Goal: Information Seeking & Learning: Learn about a topic

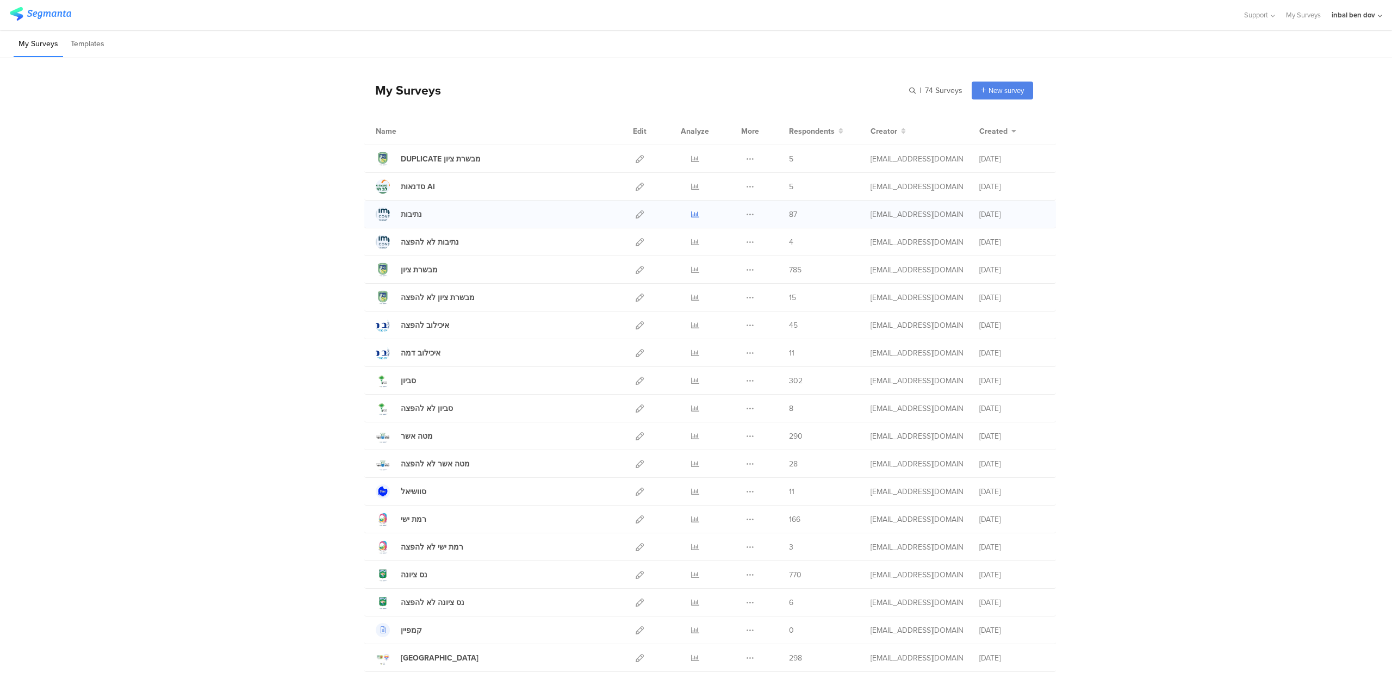
click at [691, 217] on icon at bounding box center [695, 214] width 8 height 8
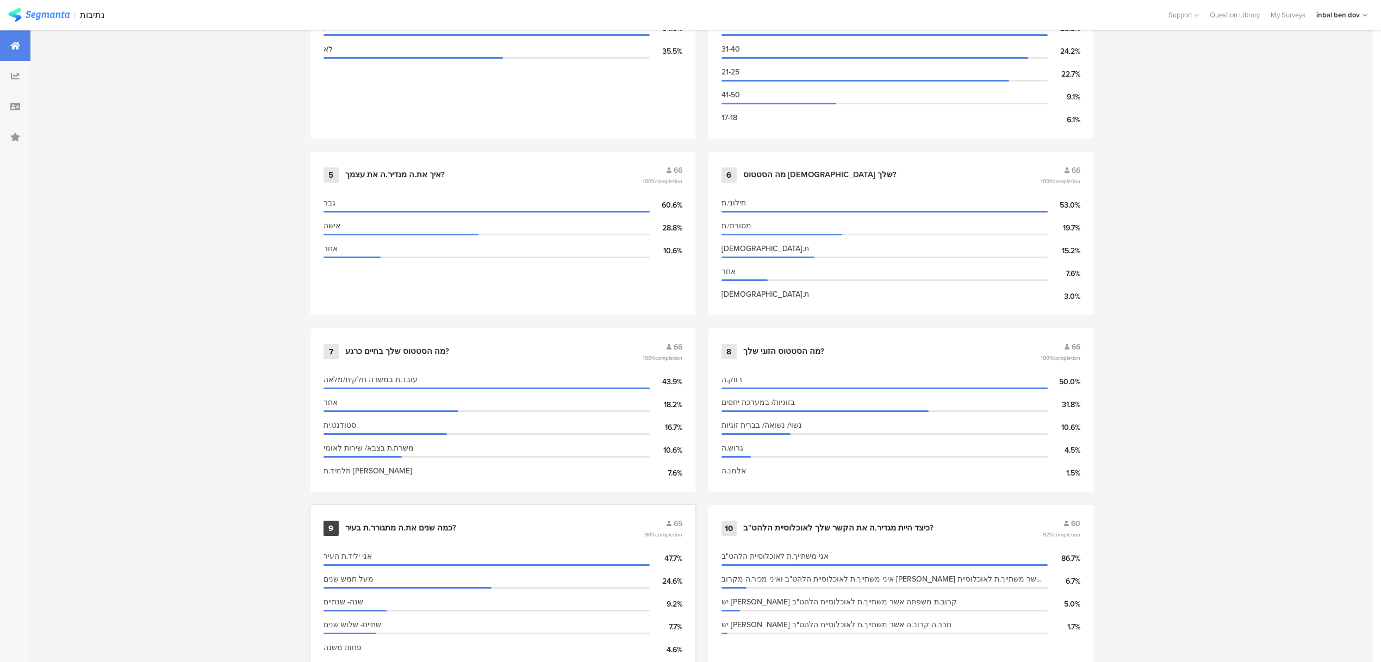
scroll to position [725, 0]
click at [799, 507] on div "10 כיצד היית מגדיר.ה את הקשר שלך לאוכלוסיית הלהט"ב? 60 92% completion אני משתיי…" at bounding box center [900, 589] width 385 height 164
click at [1021, 529] on div "10 כיצד היית מגדיר.ה את הקשר שלך לאוכלוסיית הלהט"ב? 60 92% completion" at bounding box center [900, 530] width 359 height 21
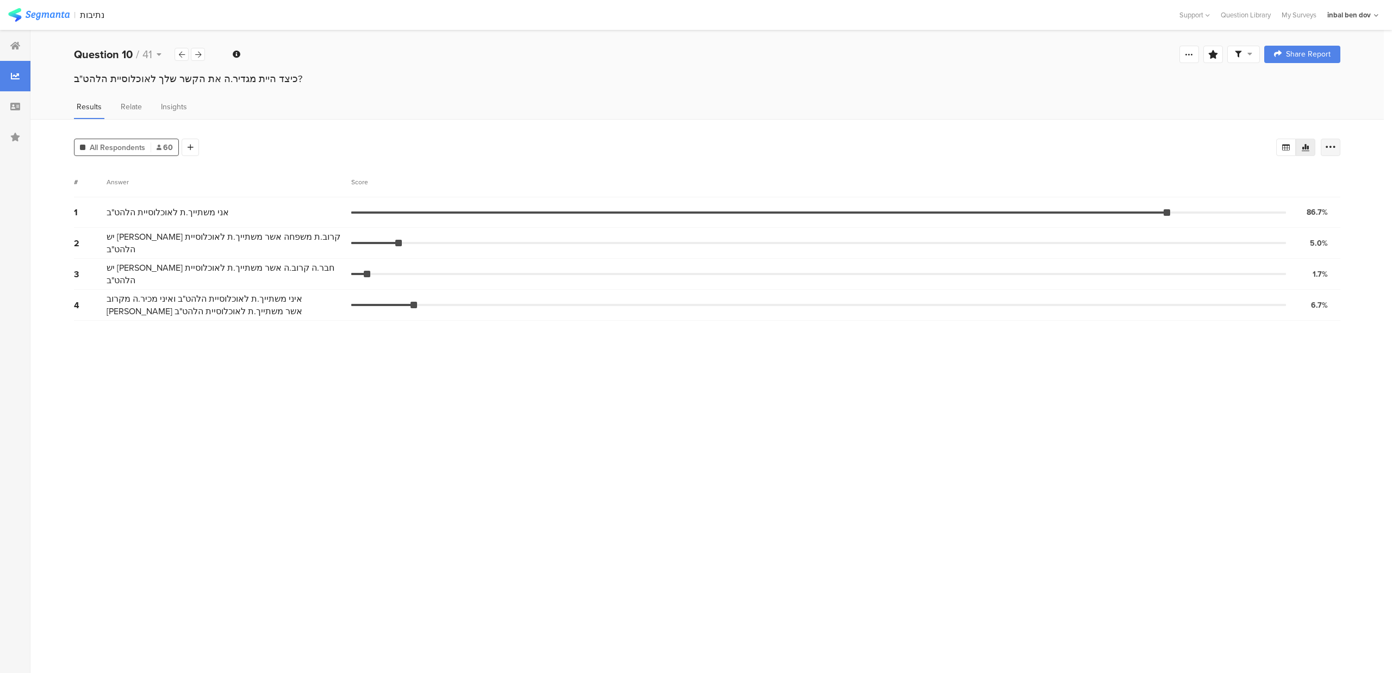
click at [1329, 145] on icon at bounding box center [1330, 147] width 11 height 11
click at [1322, 224] on span at bounding box center [1322, 223] width 16 height 9
click at [1075, 398] on section "# Answer Score 1 אני משתייך.ת לאוכלוסיית הלהט"ב 86.7% 52 votes 2 יש לי קרוב.ת מ…" at bounding box center [707, 416] width 1266 height 498
click at [201, 52] on div at bounding box center [198, 54] width 14 height 13
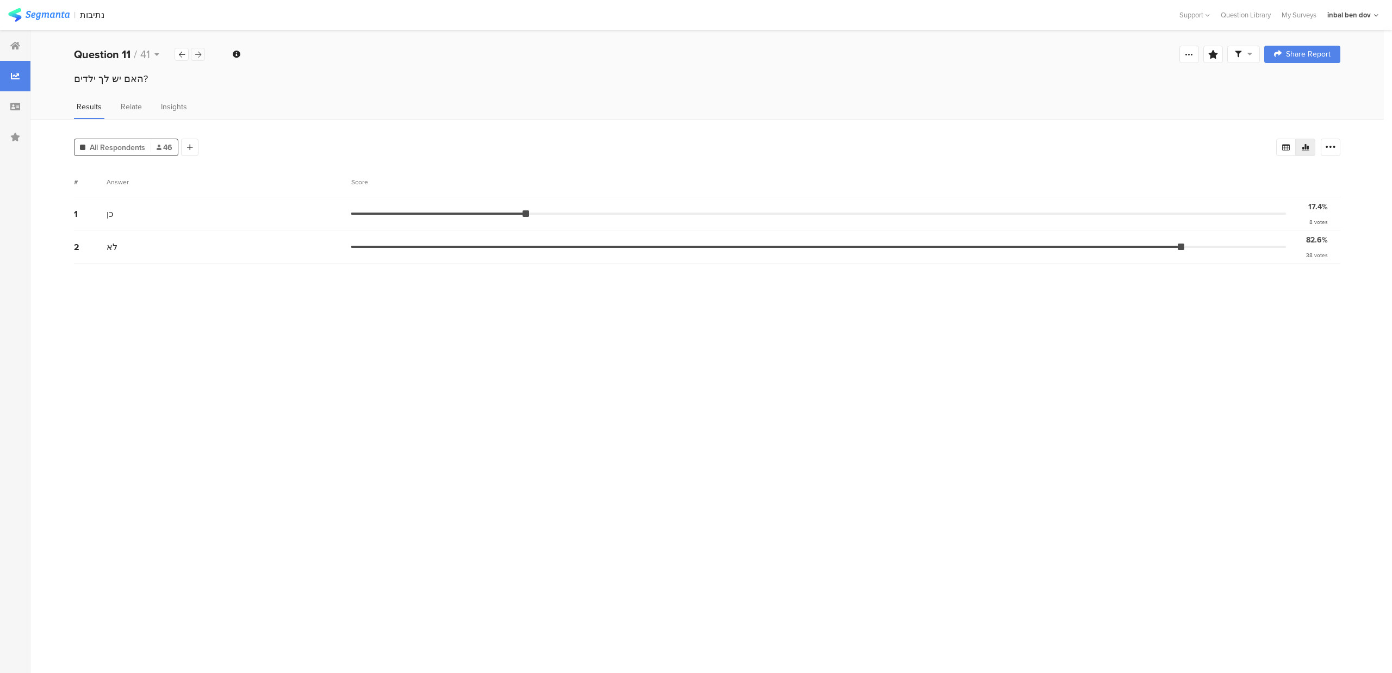
click at [195, 55] on icon at bounding box center [198, 54] width 6 height 7
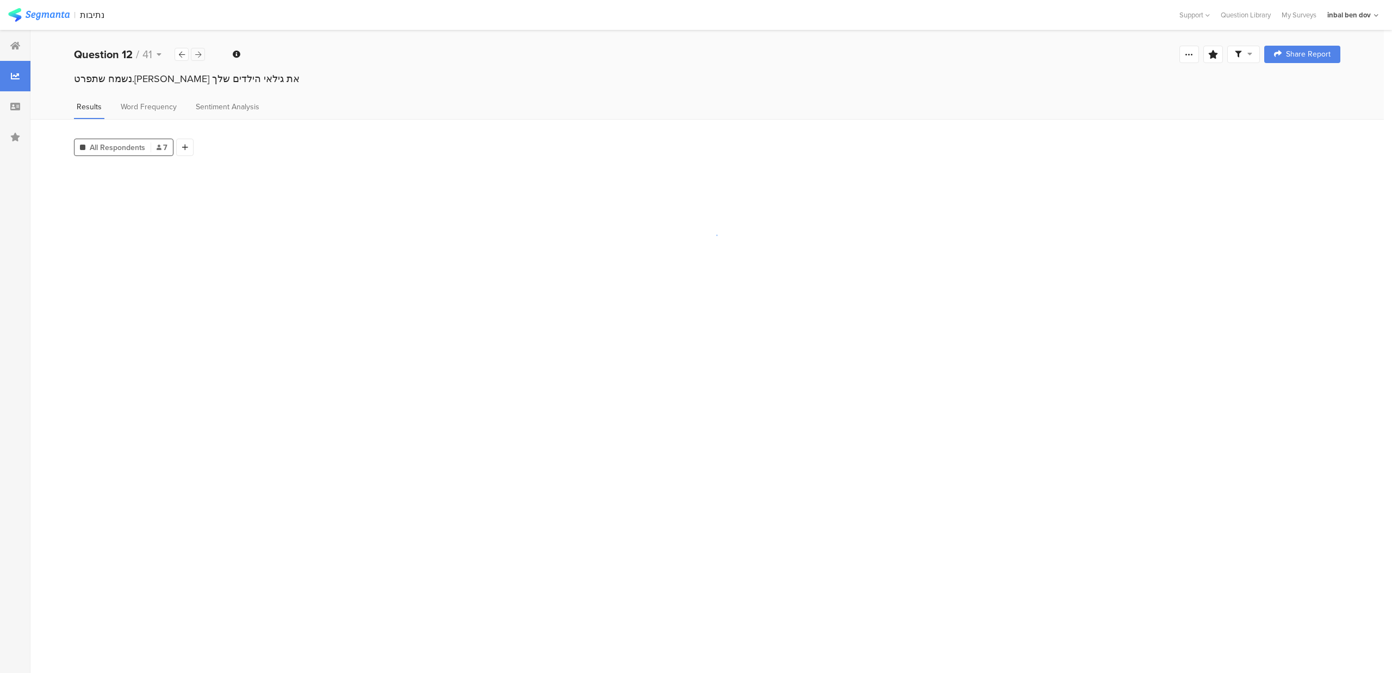
click at [195, 55] on icon at bounding box center [198, 54] width 6 height 7
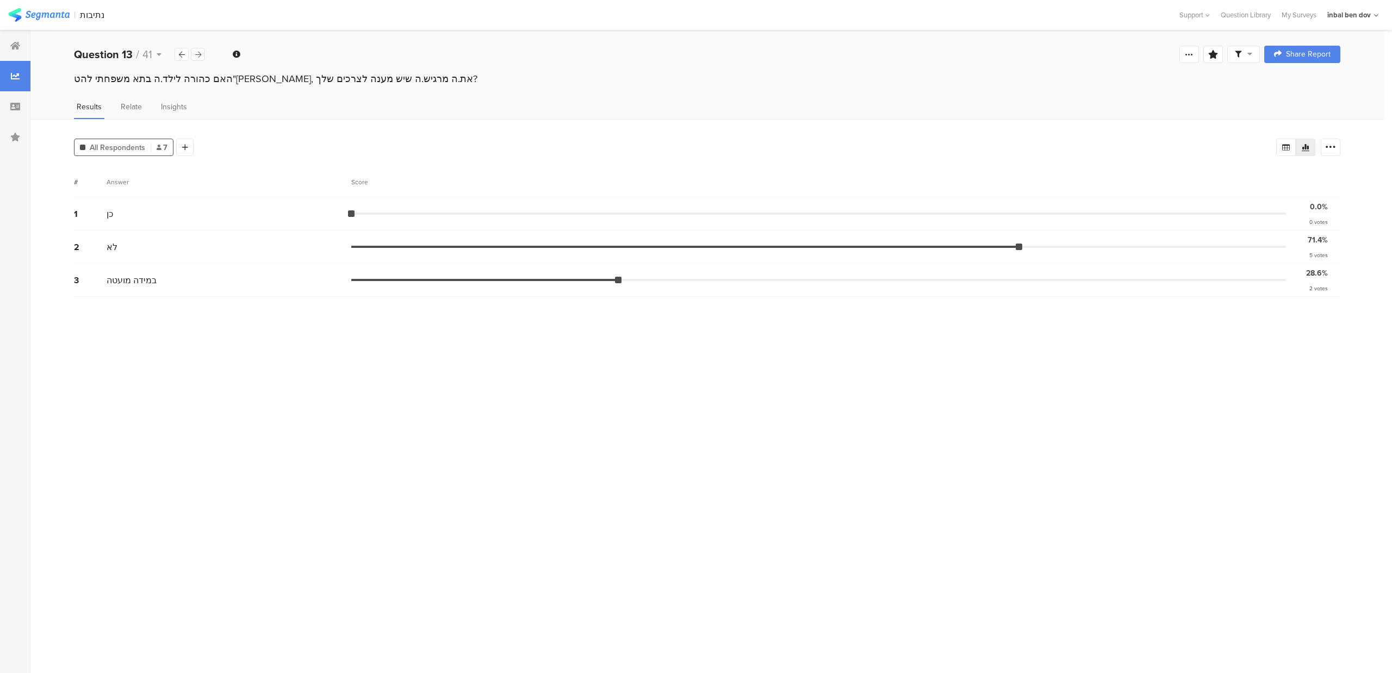
click at [195, 55] on icon at bounding box center [198, 54] width 6 height 7
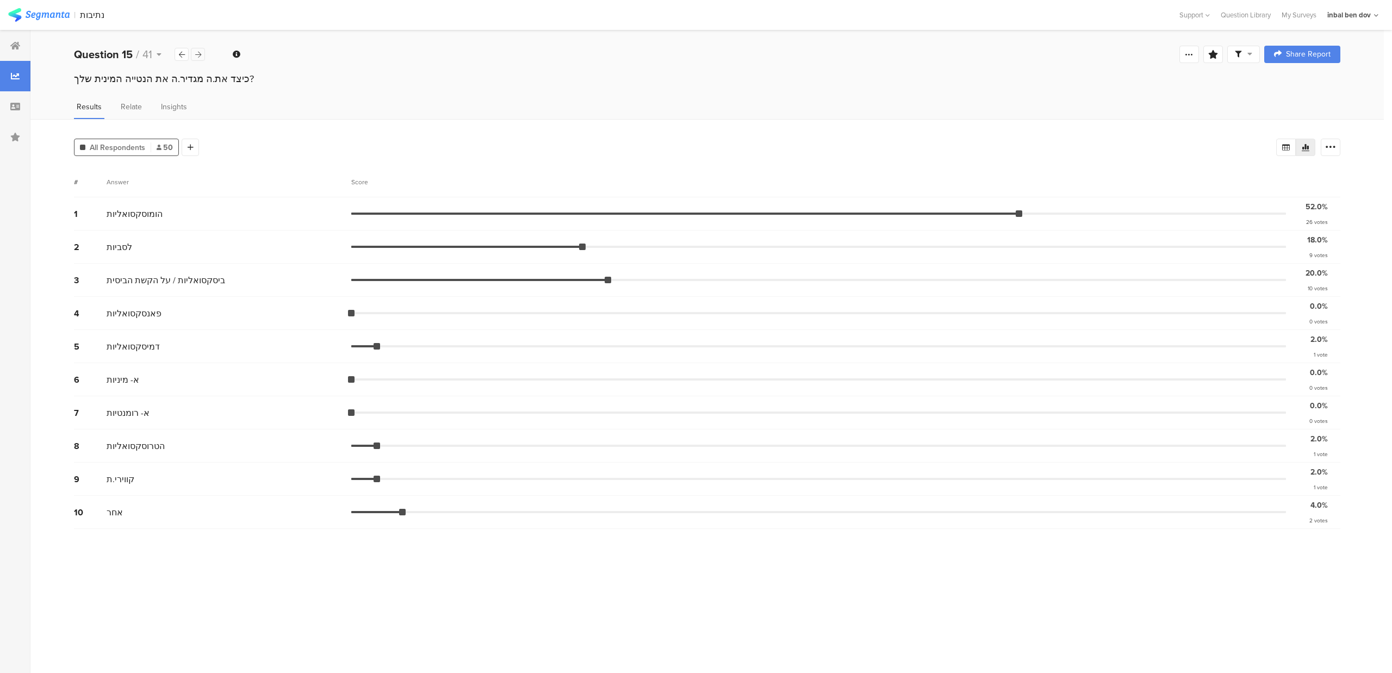
click at [195, 55] on icon at bounding box center [198, 54] width 6 height 7
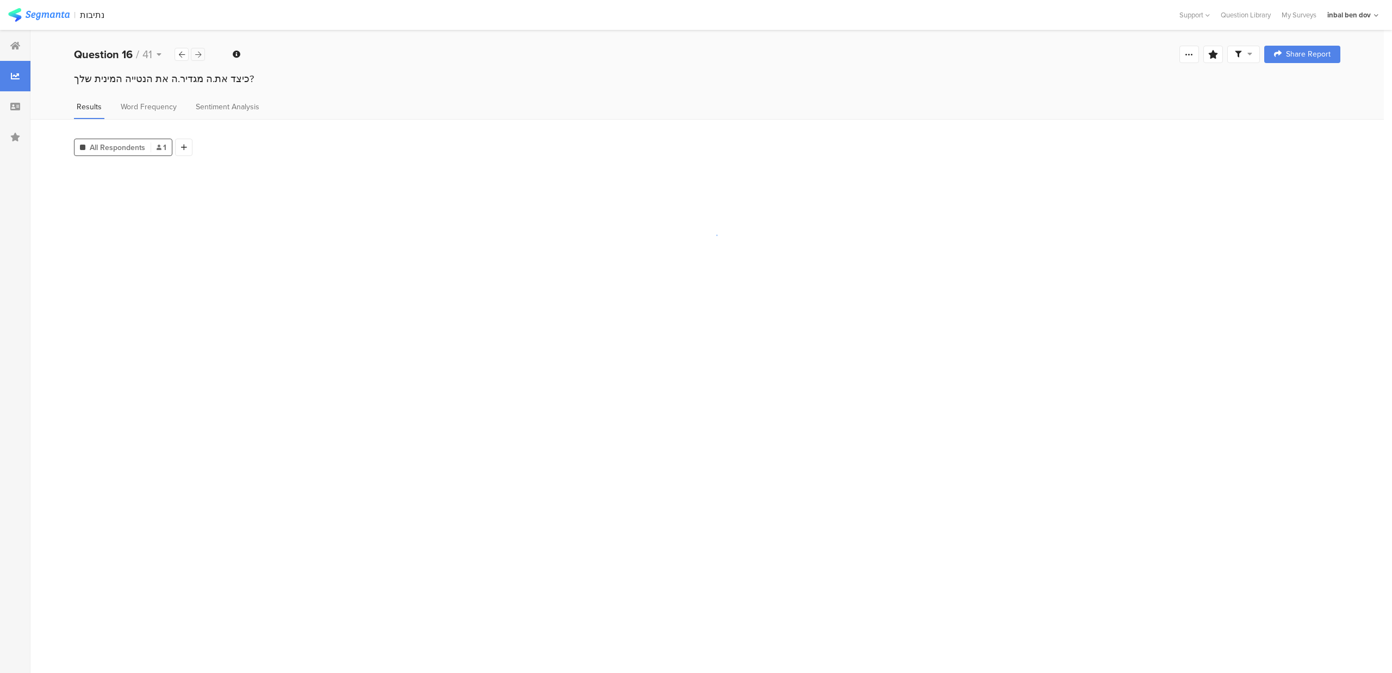
click at [195, 55] on icon at bounding box center [198, 54] width 6 height 7
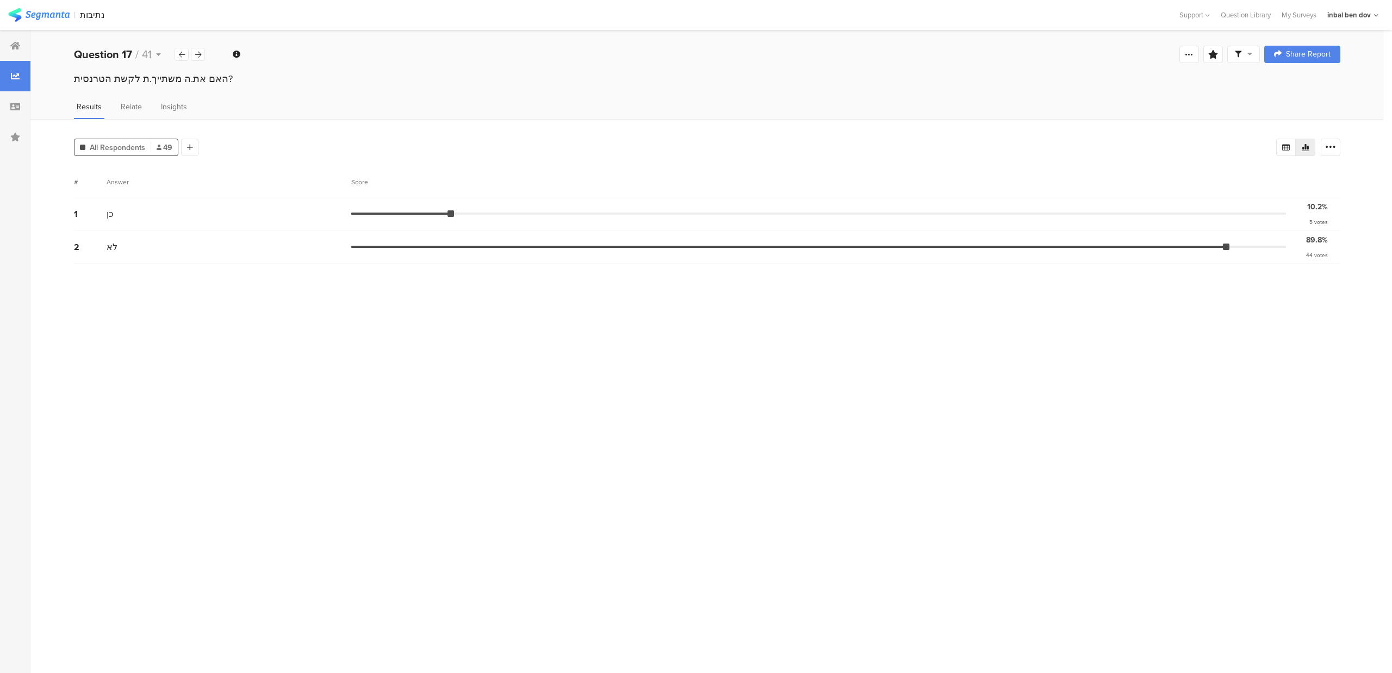
click at [148, 64] on div "Welcome page 1 באיזה איזור בארץ את.ה מתגורר.ת? 2 באיזה רשות מקומית את.ה מתגורר.…" at bounding box center [706, 54] width 1353 height 35
click at [156, 57] on icon at bounding box center [158, 55] width 5 height 8
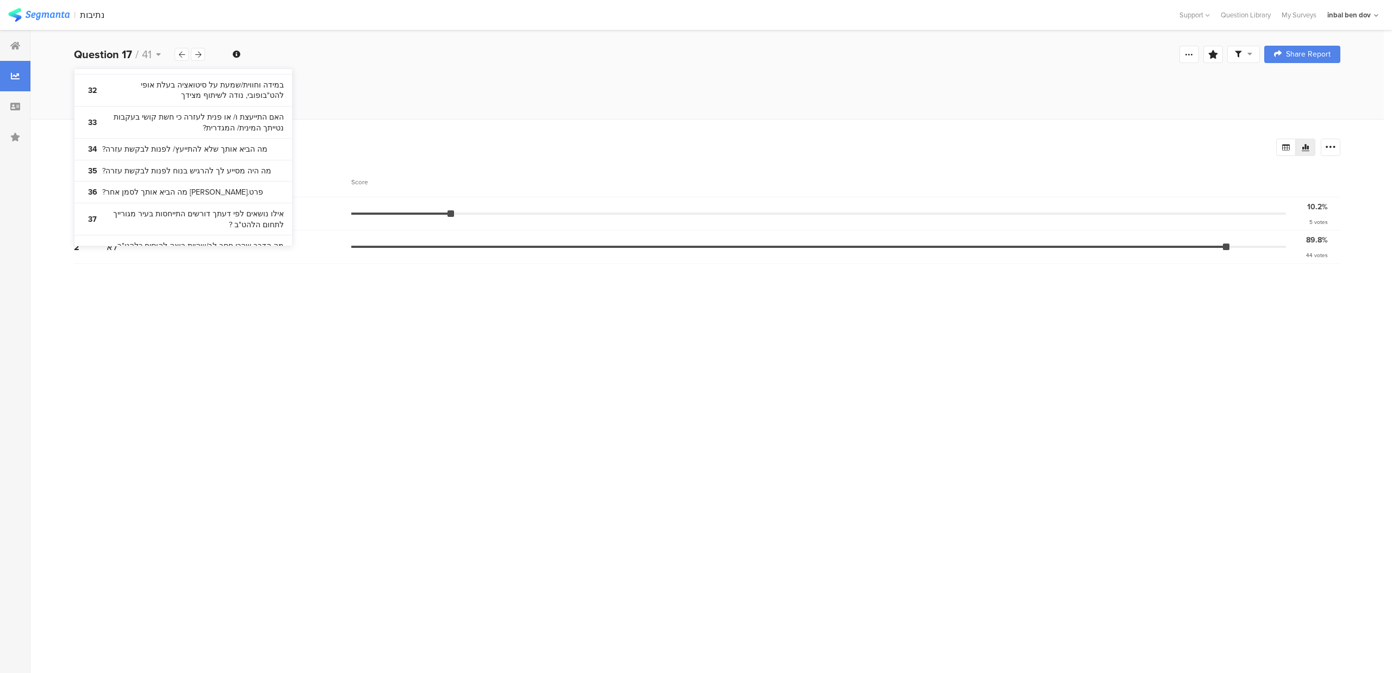
scroll to position [1412, 0]
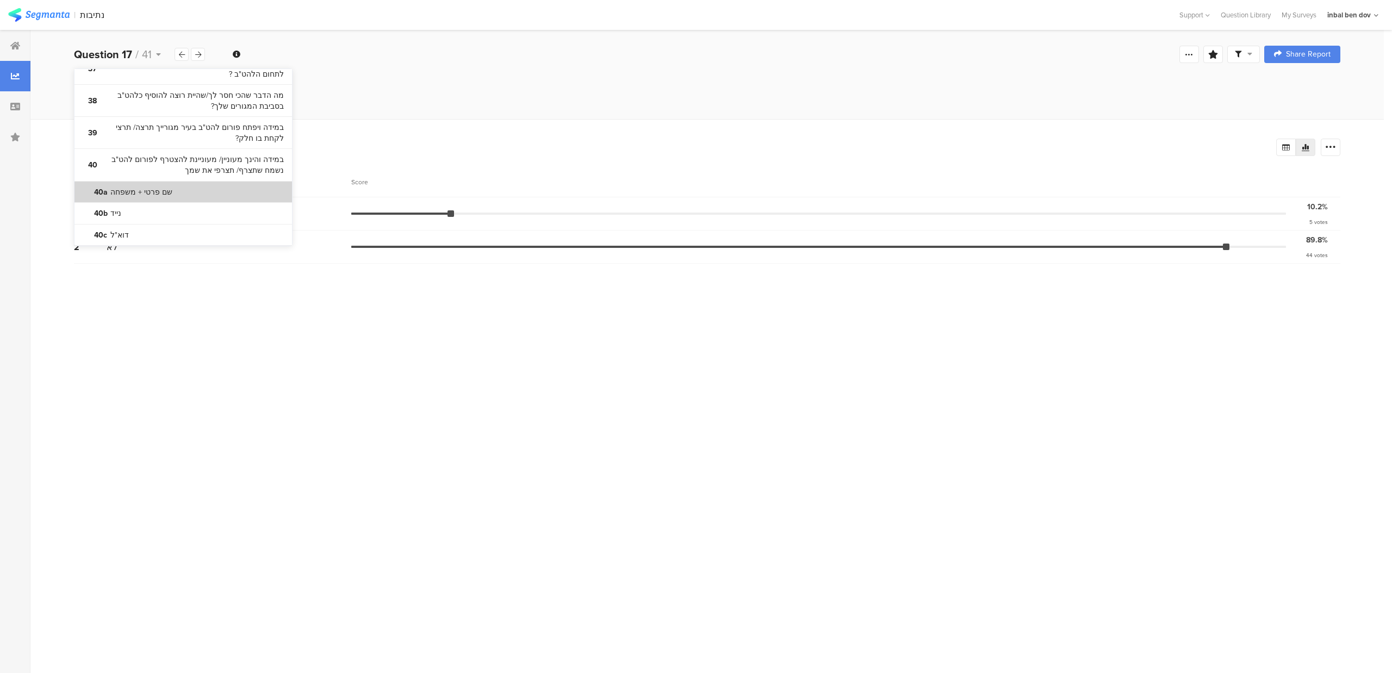
click at [152, 187] on bdi "שם פרטי + משפחה" at bounding box center [141, 192] width 62 height 11
